Goal: Communication & Community: Participate in discussion

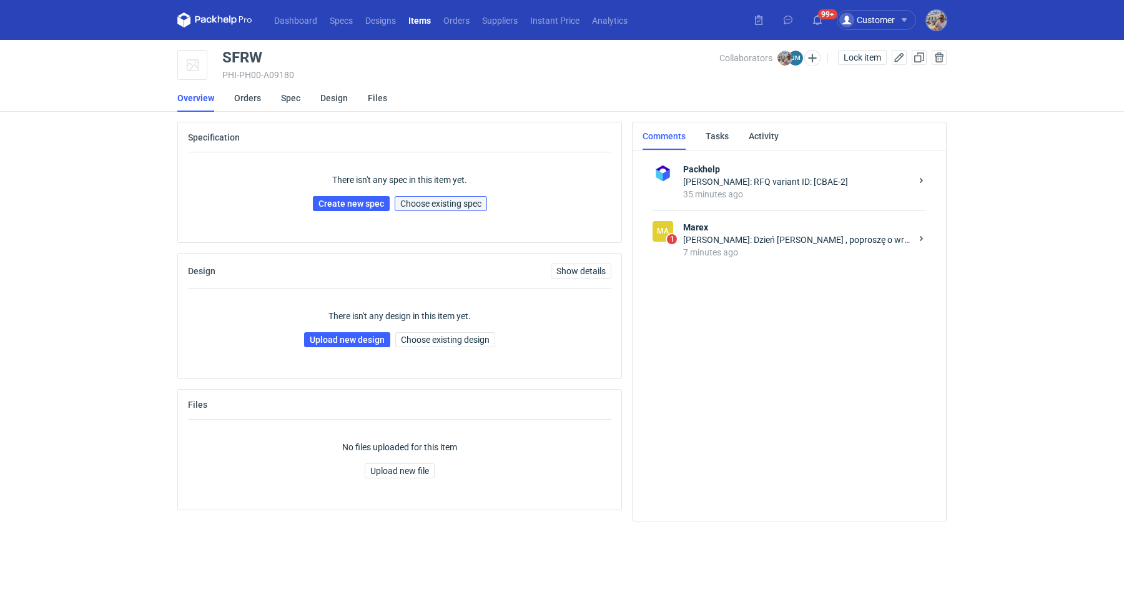
click at [449, 209] on button "Choose existing spec" at bounding box center [441, 203] width 92 height 15
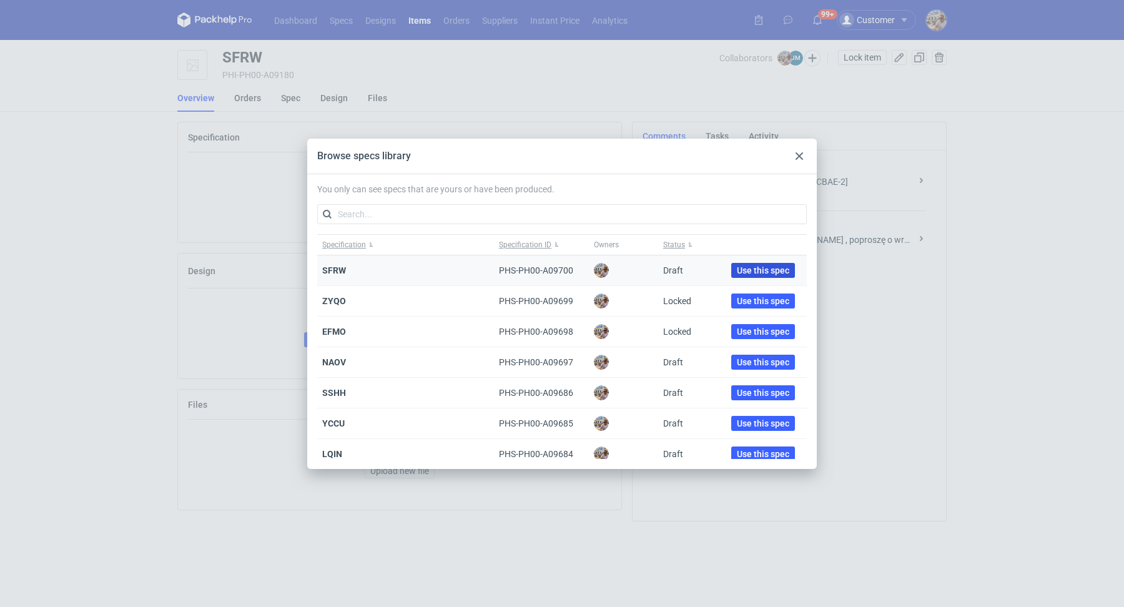
click at [752, 269] on span "Use this spec" at bounding box center [763, 270] width 52 height 9
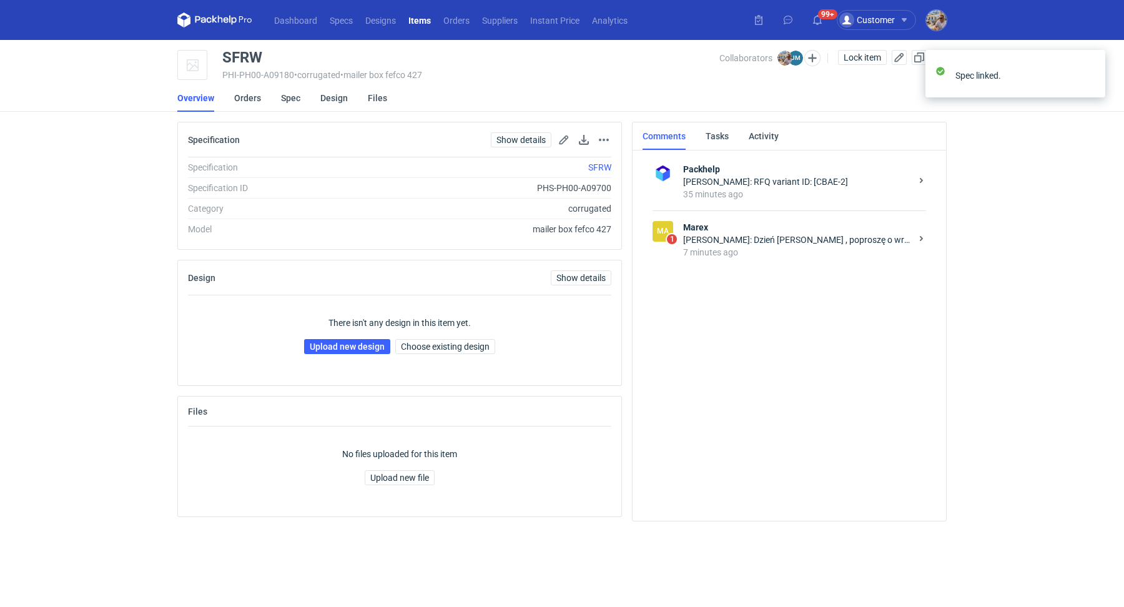
click at [748, 230] on strong "Marex" at bounding box center [797, 227] width 228 height 12
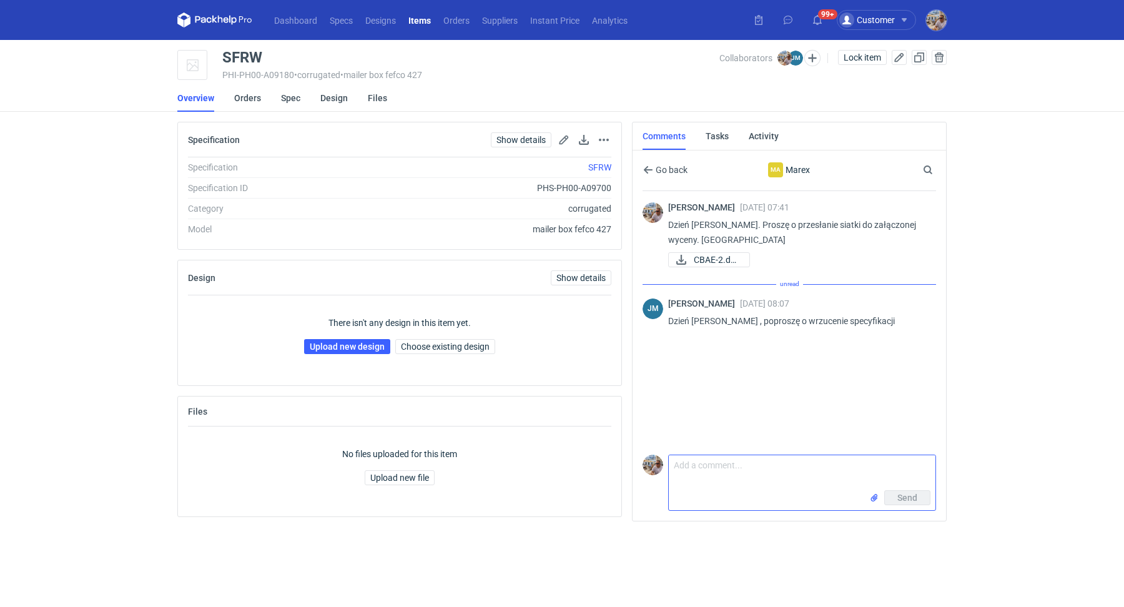
click at [740, 481] on textarea "Comment message" at bounding box center [802, 472] width 267 height 35
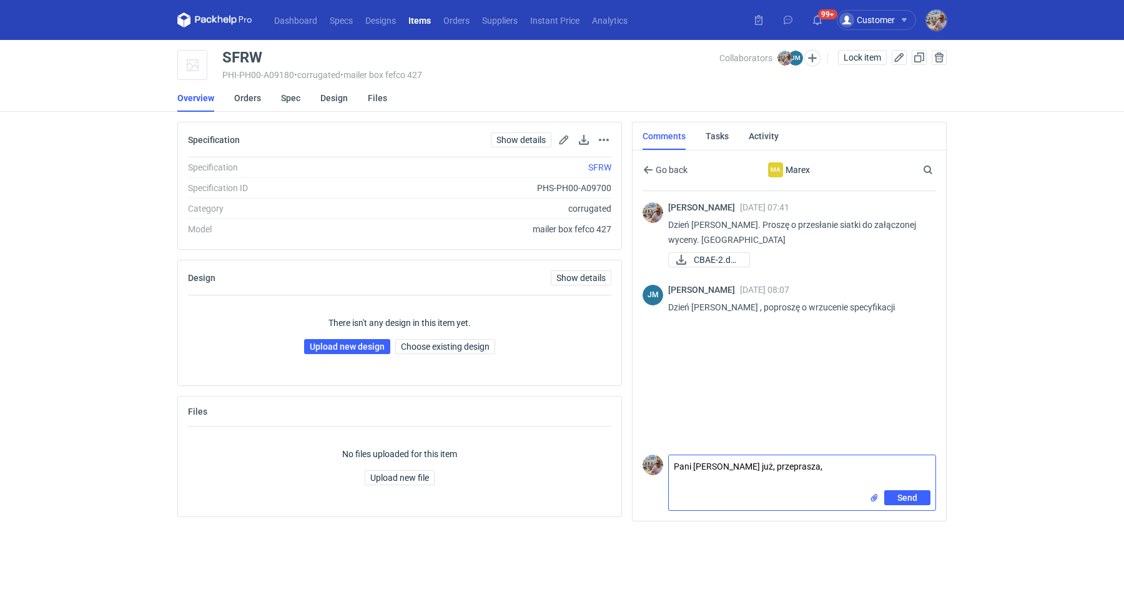
type textarea "Pani [PERSON_NAME] już, przeprasza,"
